Goal: Find specific page/section: Find specific page/section

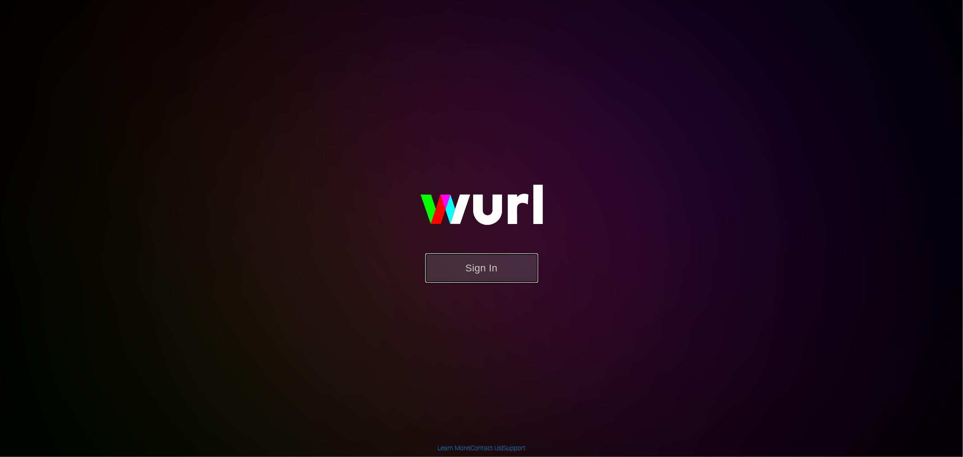
click at [477, 276] on button "Sign In" at bounding box center [481, 267] width 113 height 29
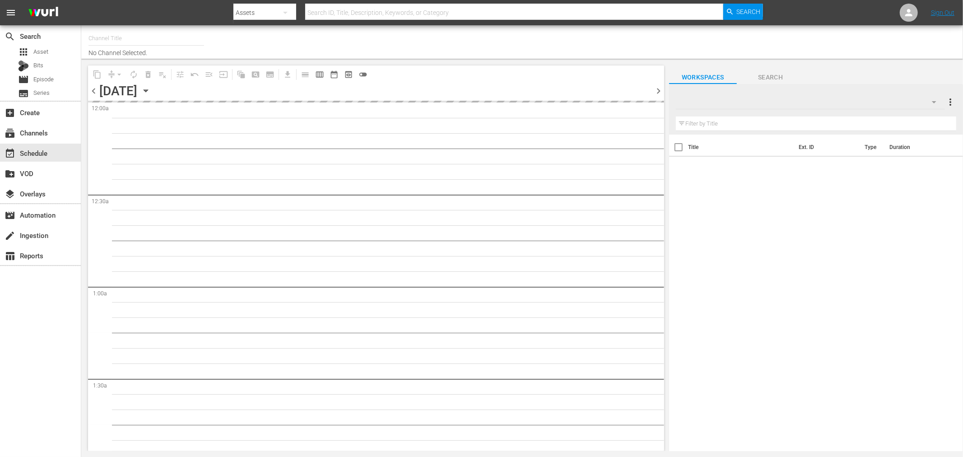
type input "Royalworld NL (1712)"
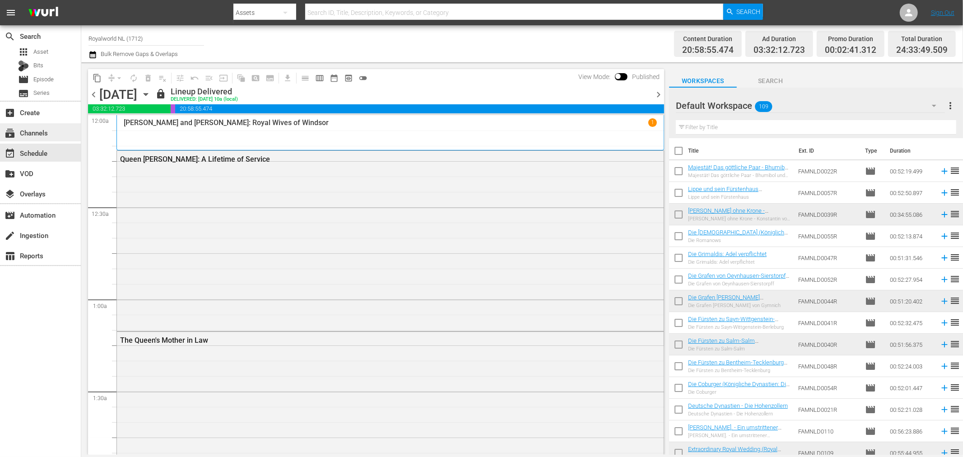
click at [37, 139] on div "subscriptions Channels" at bounding box center [40, 132] width 81 height 18
